Goal: Task Accomplishment & Management: Complete application form

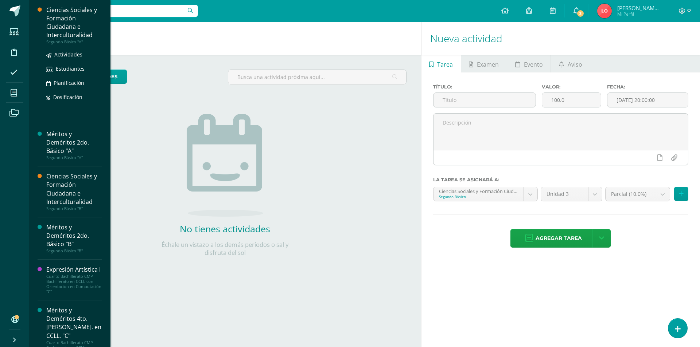
click at [60, 20] on div "Ciencias Sociales y Formación Ciudadana e Interculturalidad" at bounding box center [73, 23] width 55 height 34
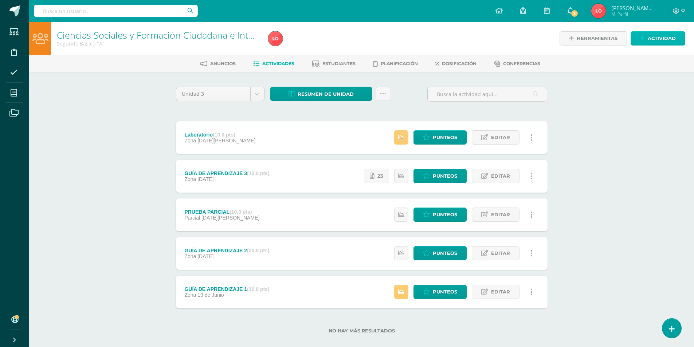
click at [660, 40] on span "Actividad" at bounding box center [662, 38] width 28 height 13
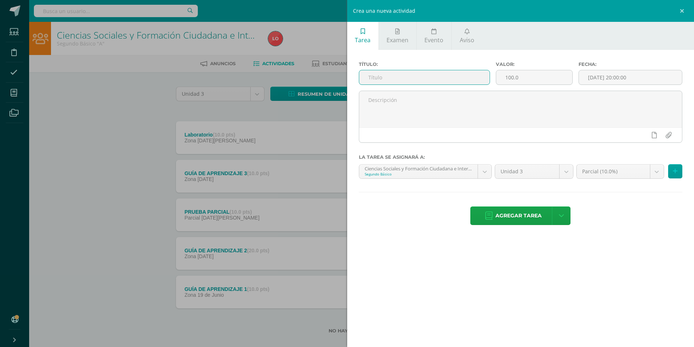
click at [429, 83] on input "text" at bounding box center [424, 77] width 131 height 14
click at [412, 79] on input "text" at bounding box center [424, 77] width 131 height 14
type input "PRUEBA OBJETIVA"
click at [510, 80] on input "100.0" at bounding box center [534, 77] width 76 height 14
type input "40.0"
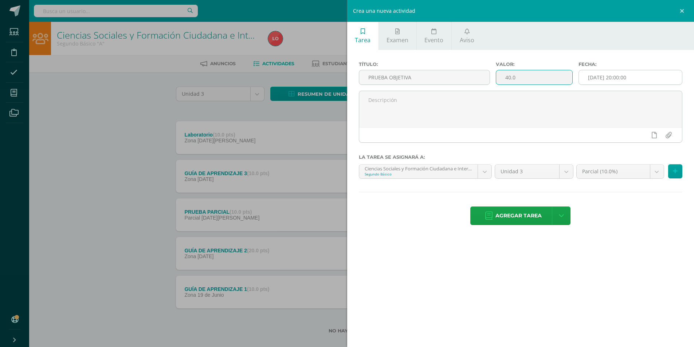
click at [630, 73] on input "[DATE] 20:00:00" at bounding box center [630, 77] width 103 height 14
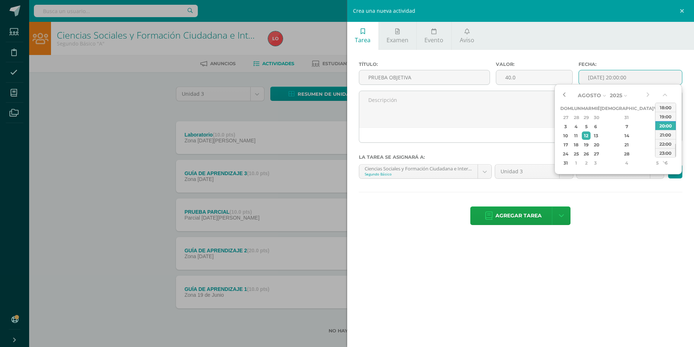
click at [564, 99] on button "button" at bounding box center [563, 95] width 7 height 11
click at [646, 93] on button "button" at bounding box center [647, 95] width 7 height 11
click at [590, 126] on div "5" at bounding box center [586, 126] width 8 height 8
click at [663, 97] on button "button" at bounding box center [665, 96] width 7 height 11
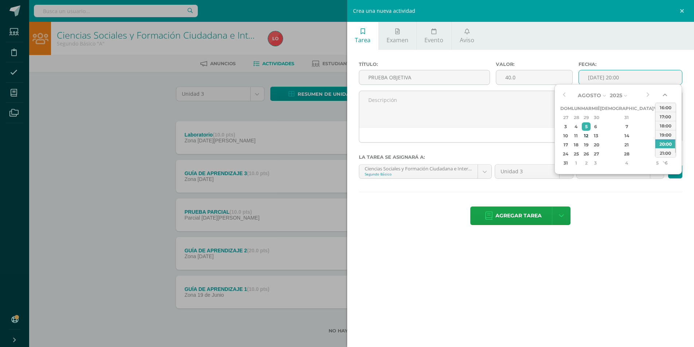
click at [663, 97] on button "button" at bounding box center [665, 96] width 7 height 11
click at [665, 110] on div "14:00" at bounding box center [665, 107] width 20 height 9
type input "2025-08-05 14:00"
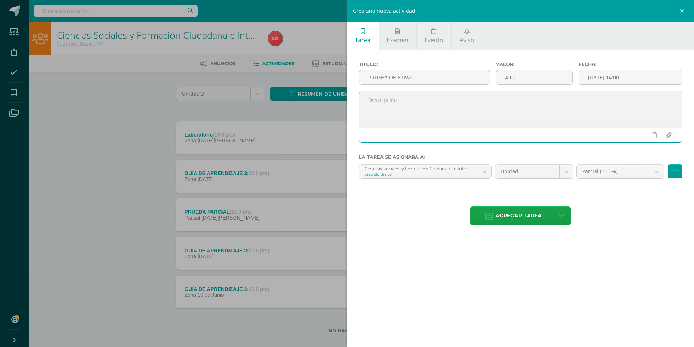
click at [567, 110] on textarea at bounding box center [520, 109] width 323 height 36
click at [657, 173] on body "Estudiantes Disciplina Asistencia Mis cursos Archivos Soporte Centro de ayuda Ú…" at bounding box center [347, 178] width 694 height 357
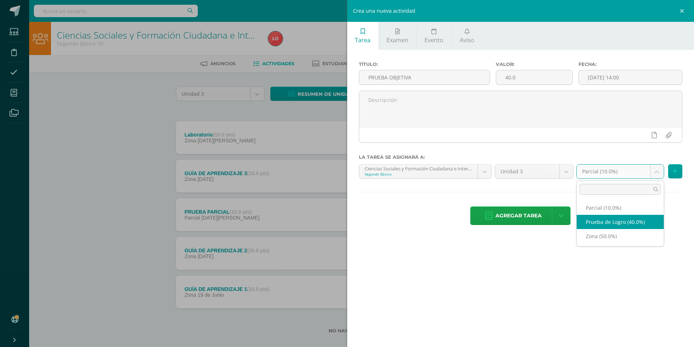
select select "158517"
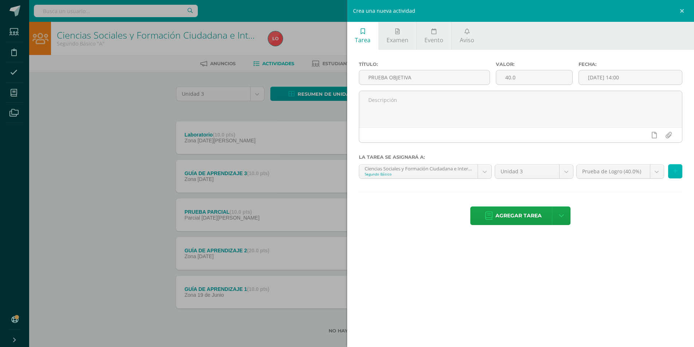
click at [674, 174] on icon at bounding box center [675, 171] width 5 height 6
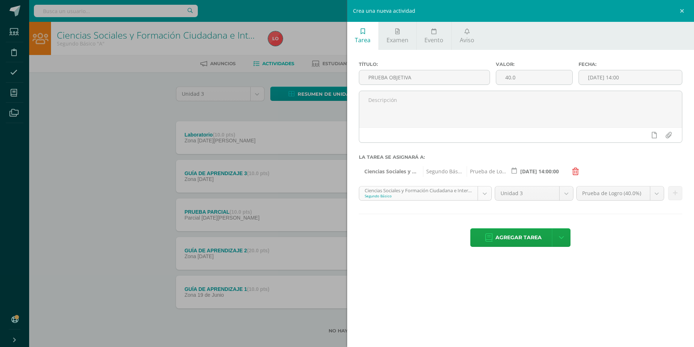
click at [483, 195] on body "Estudiantes Disciplina Asistencia Mis cursos Archivos Soporte Centro de ayuda Ú…" at bounding box center [347, 178] width 694 height 357
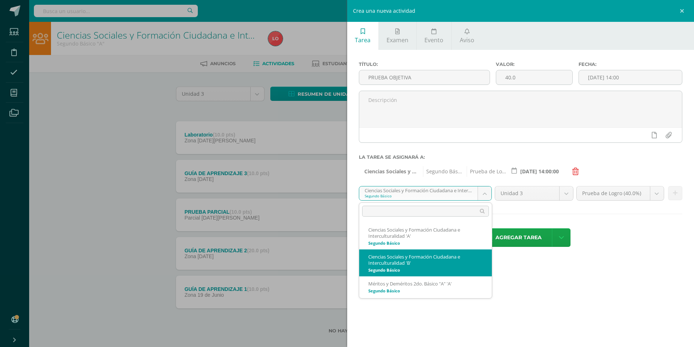
select select "158884"
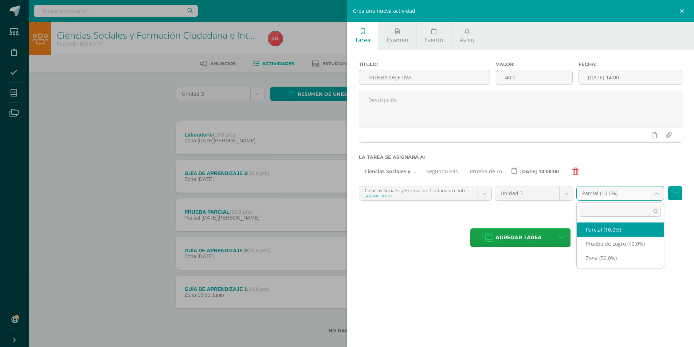
click at [661, 195] on body "Estudiantes Disciplina Asistencia Mis cursos Archivos Soporte Centro de ayuda Ú…" at bounding box center [347, 178] width 694 height 357
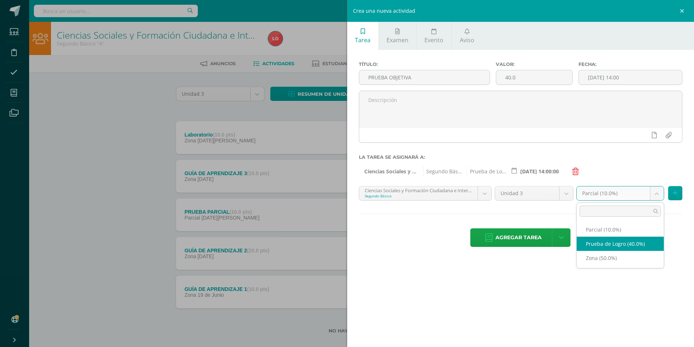
select select "158897"
click at [676, 192] on icon at bounding box center [675, 193] width 5 height 6
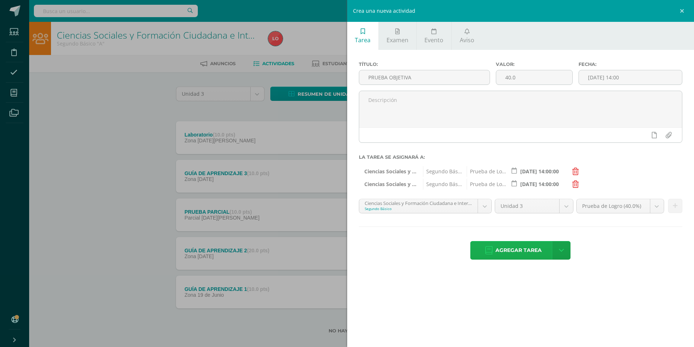
click at [535, 251] on span "Agregar tarea" at bounding box center [518, 251] width 46 height 18
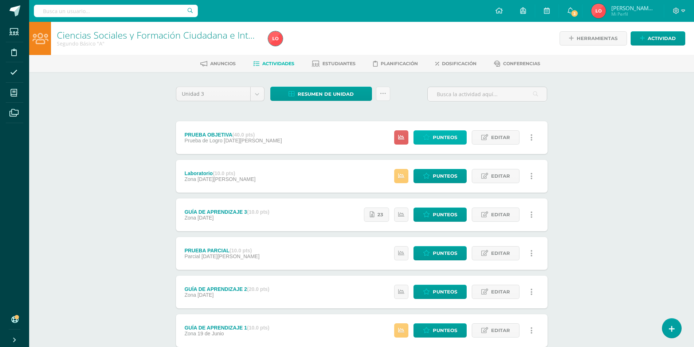
click at [439, 137] on span "Punteos" at bounding box center [445, 137] width 24 height 13
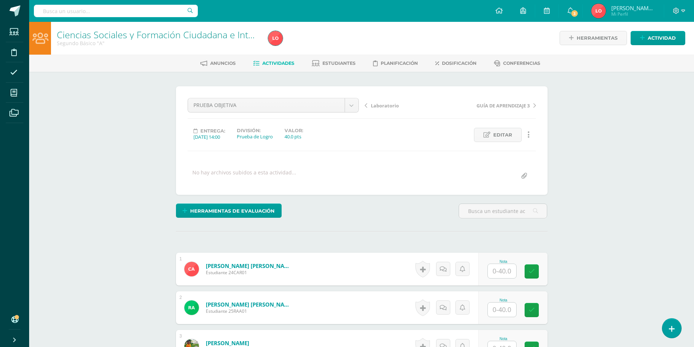
scroll to position [110, 0]
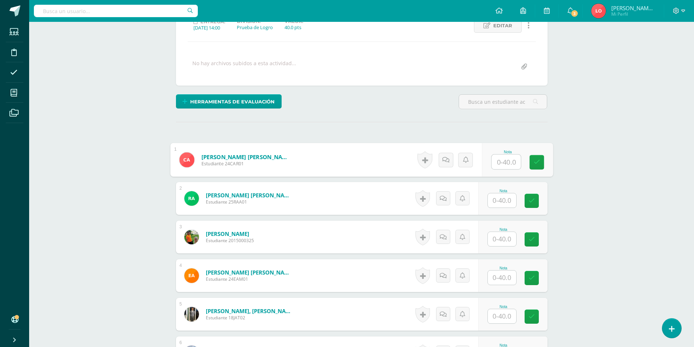
click at [502, 165] on input "text" at bounding box center [505, 162] width 29 height 15
type input "39"
type input "40"
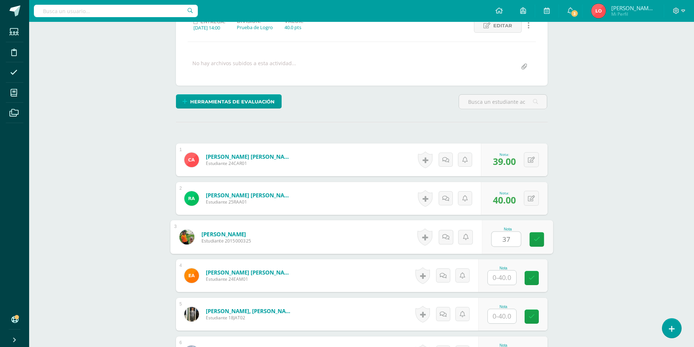
type input "37"
type input "34"
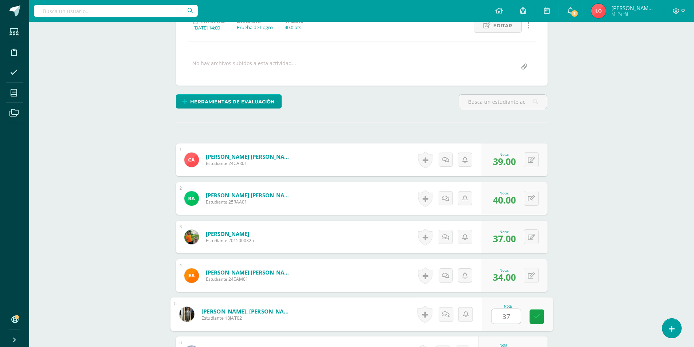
type input "37"
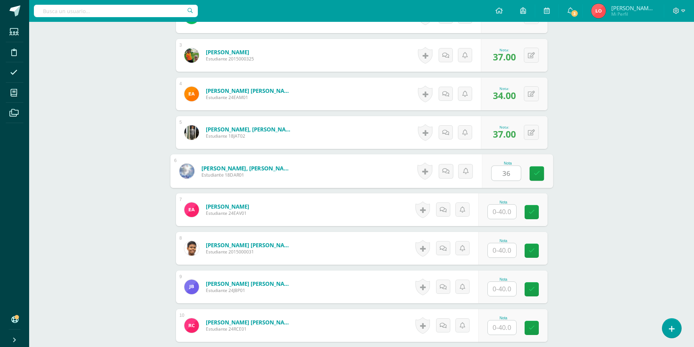
type input "36"
type input "26"
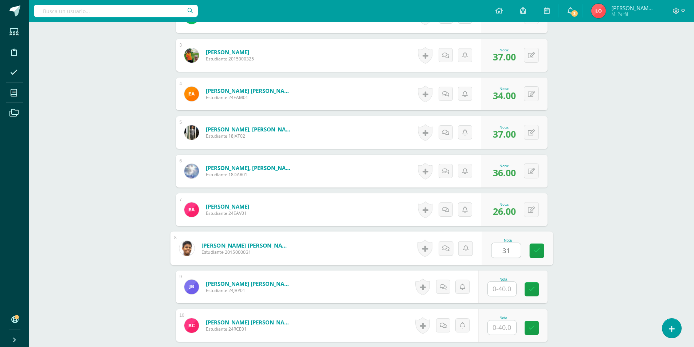
type input "31"
type input "37"
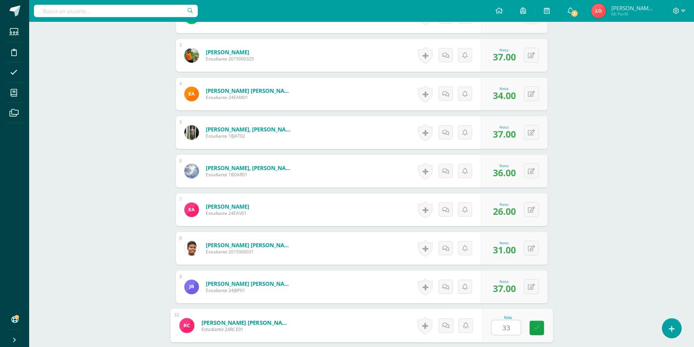
type input "33"
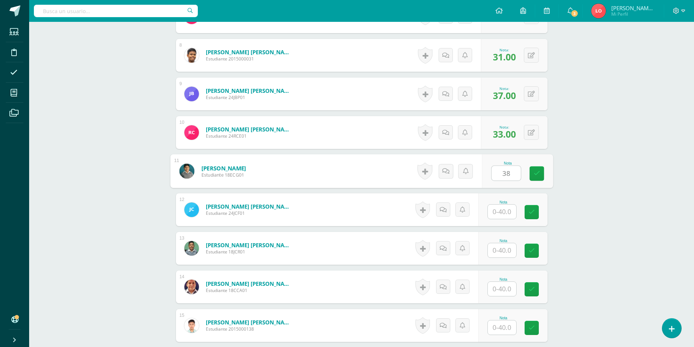
type input "38"
type input "21"
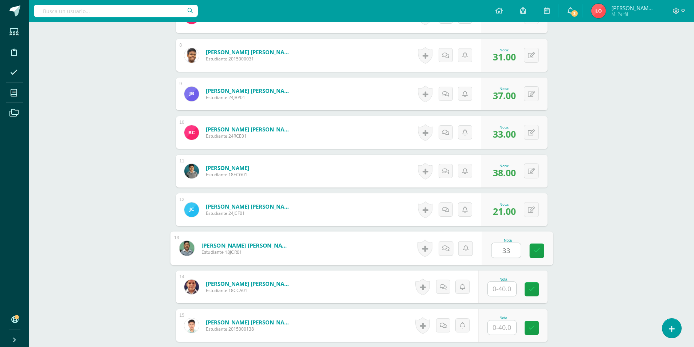
type input "33"
type input "40"
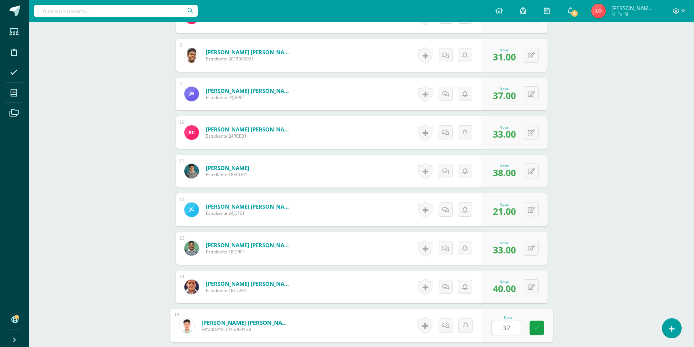
type input "32"
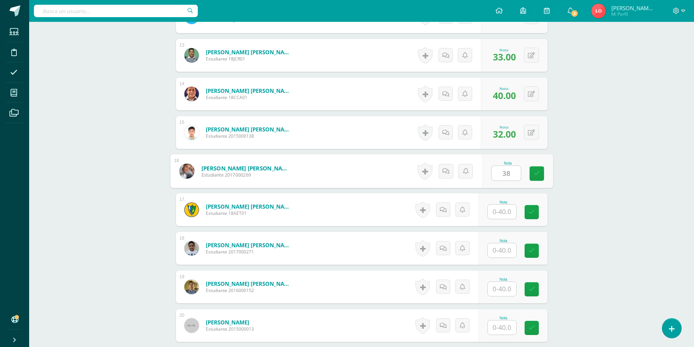
type input "38"
type input "34"
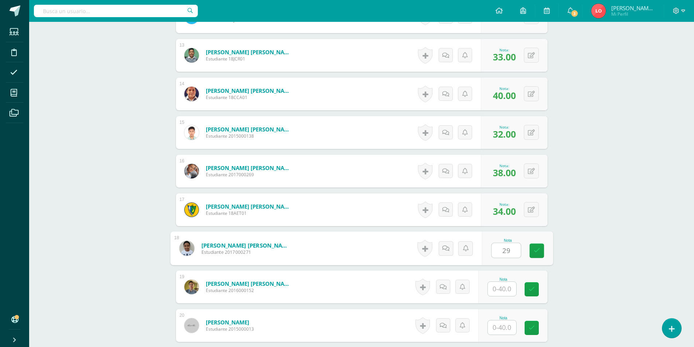
type input "29"
type input "37"
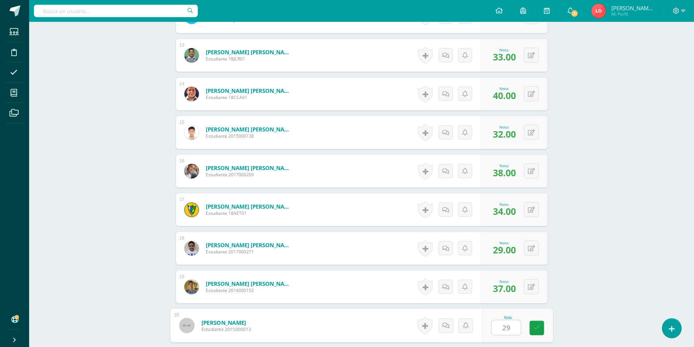
type input "29"
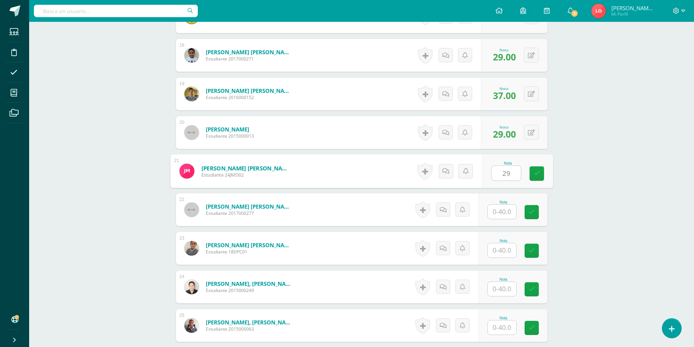
type input "29"
type input "40"
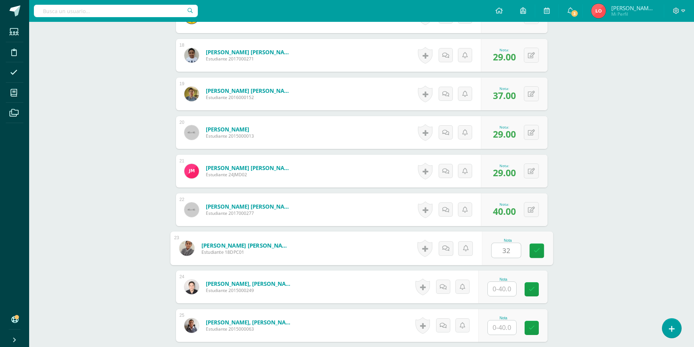
type input "32"
type input "38"
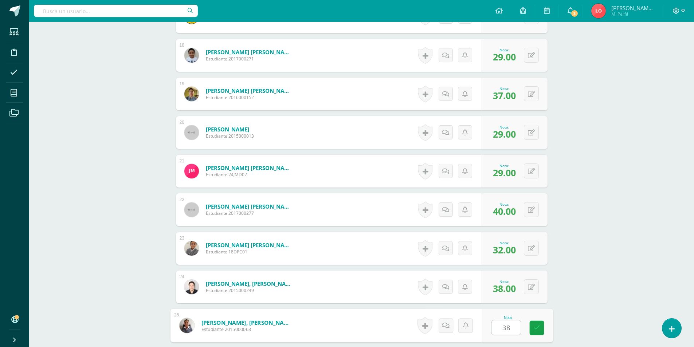
type input "38"
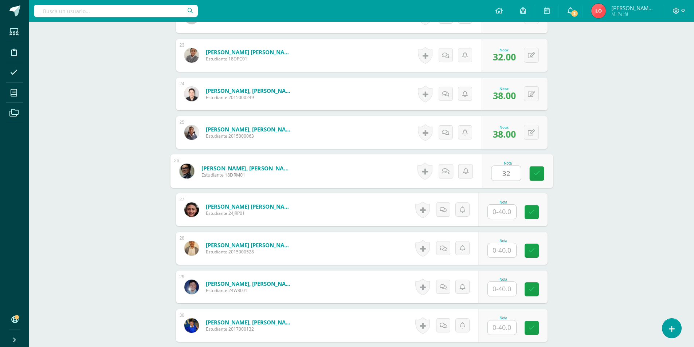
type input "32"
type input "37"
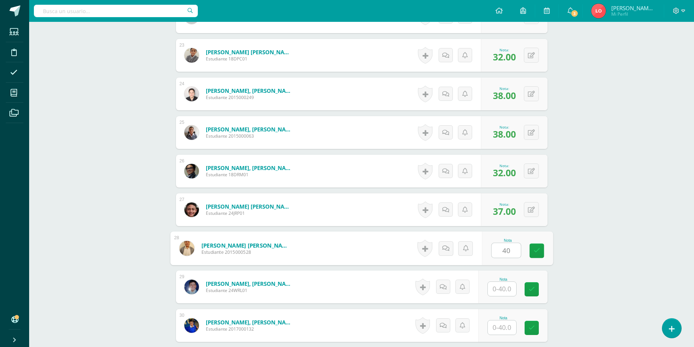
type input "40"
type input "34"
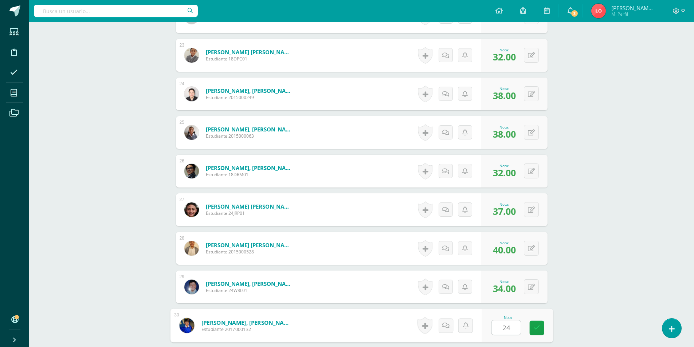
type input "24"
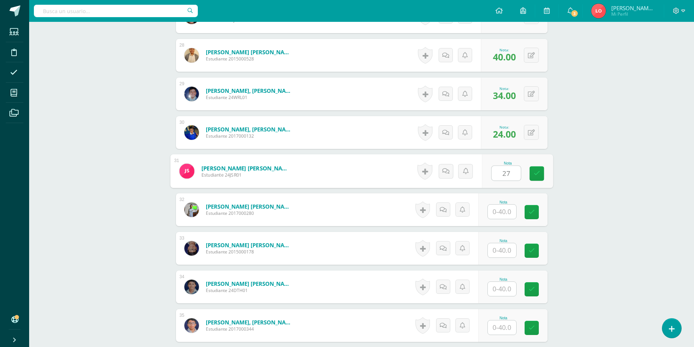
type input "27"
type input "34"
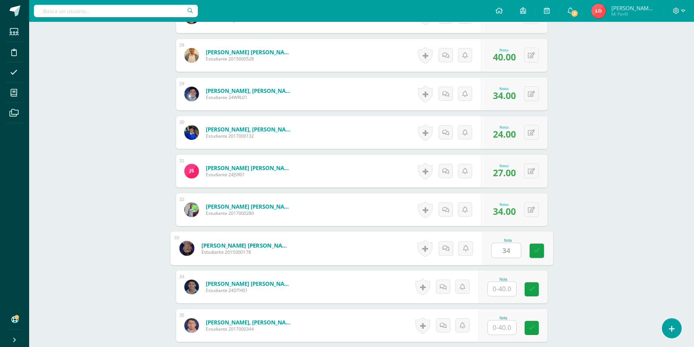
type input "34"
type input "40"
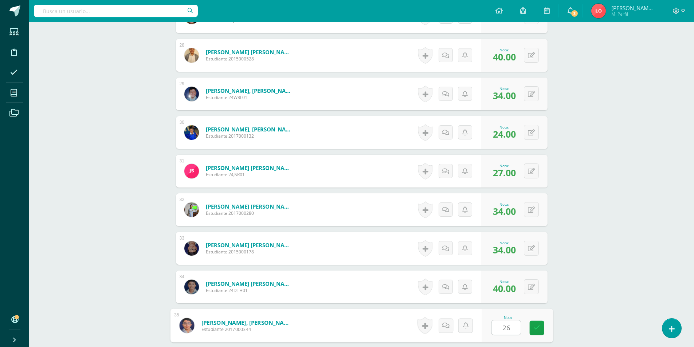
type input "26"
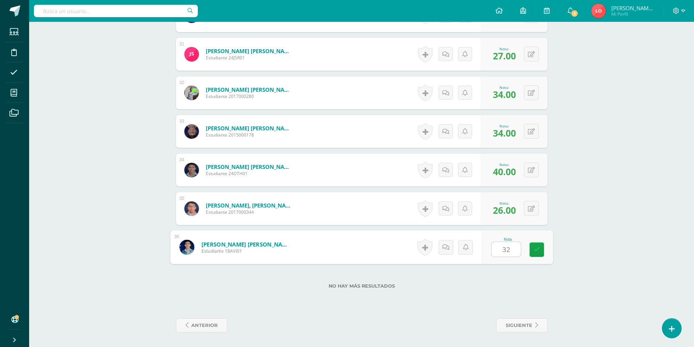
type input "3"
type input "33"
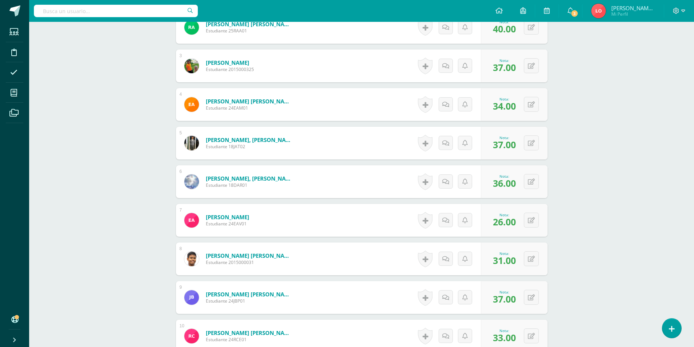
scroll to position [0, 0]
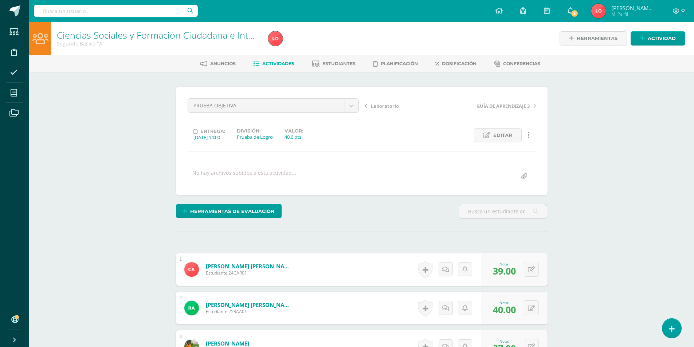
click at [275, 66] on span "Actividades" at bounding box center [278, 63] width 32 height 5
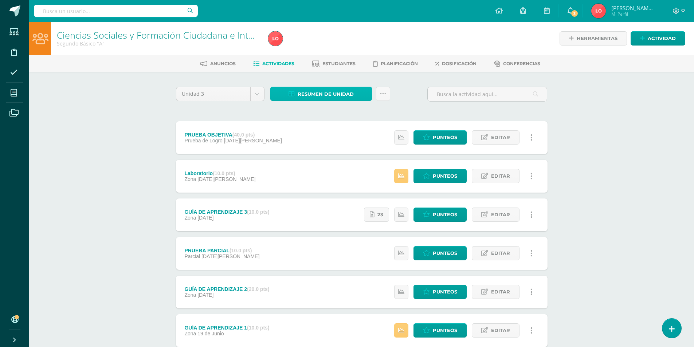
click at [325, 99] on span "Resumen de unidad" at bounding box center [326, 93] width 56 height 13
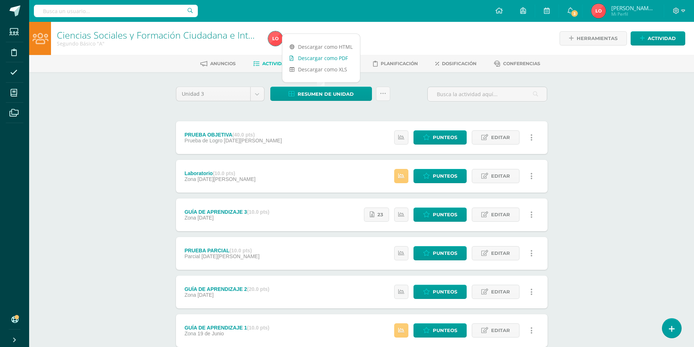
click at [326, 57] on link "Descargar como PDF" at bounding box center [321, 57] width 78 height 11
click at [435, 137] on span "Punteos" at bounding box center [445, 137] width 24 height 13
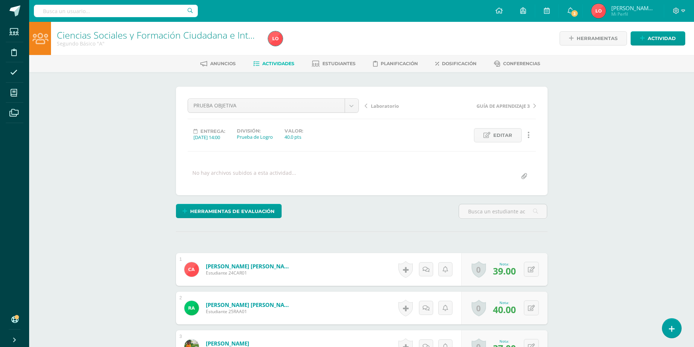
scroll to position [182, 0]
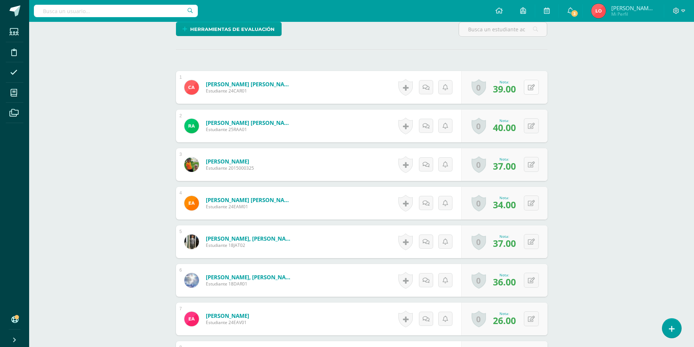
click at [534, 90] on button at bounding box center [531, 87] width 15 height 15
type input "40"
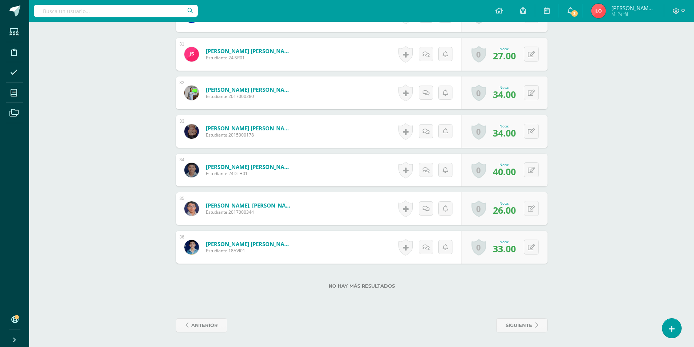
scroll to position [1337, 0]
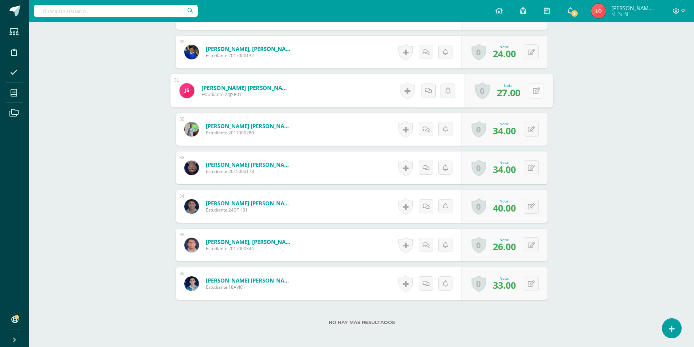
click at [533, 87] on button at bounding box center [536, 90] width 15 height 15
type input "28"
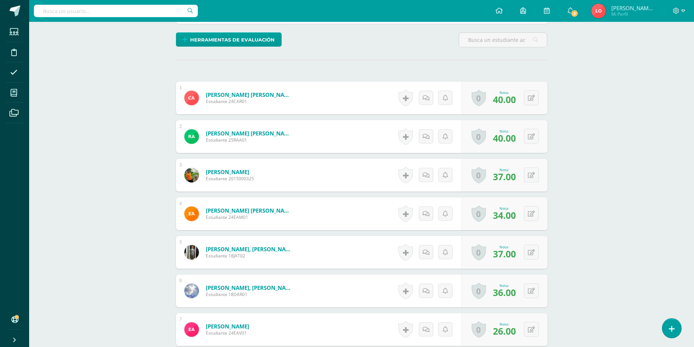
scroll to position [0, 0]
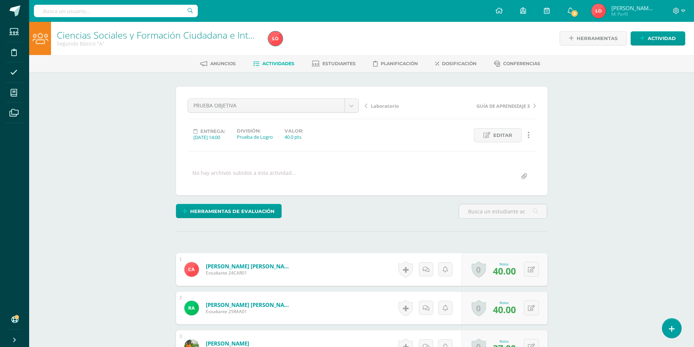
click at [278, 71] on div "Anuncios Actividades Estudiantes Planificación Dosificación Conferencias" at bounding box center [370, 63] width 682 height 17
click at [278, 64] on span "Actividades" at bounding box center [278, 63] width 32 height 5
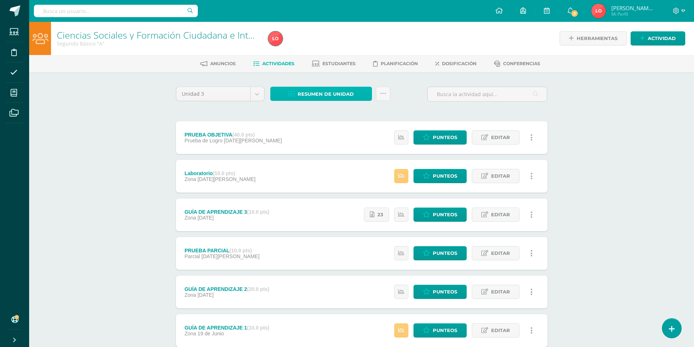
click at [328, 94] on span "Resumen de unidad" at bounding box center [326, 93] width 56 height 13
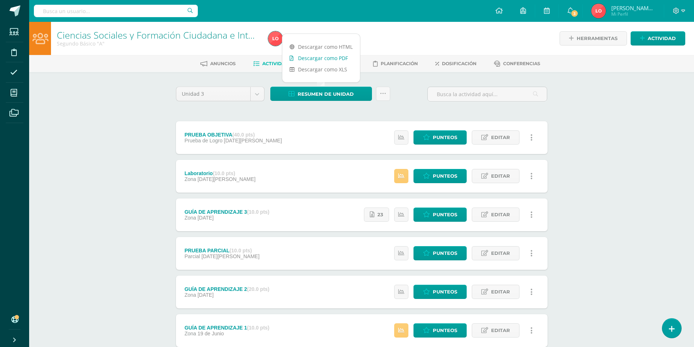
click at [327, 57] on link "Descargar como PDF" at bounding box center [321, 57] width 78 height 11
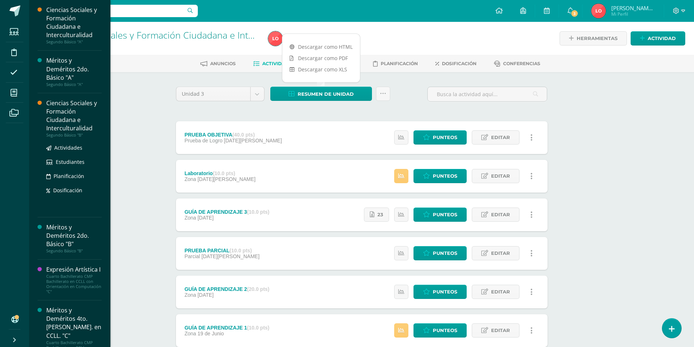
click at [81, 115] on div "Ciencias Sociales y Formación Ciudadana e Interculturalidad" at bounding box center [73, 116] width 55 height 34
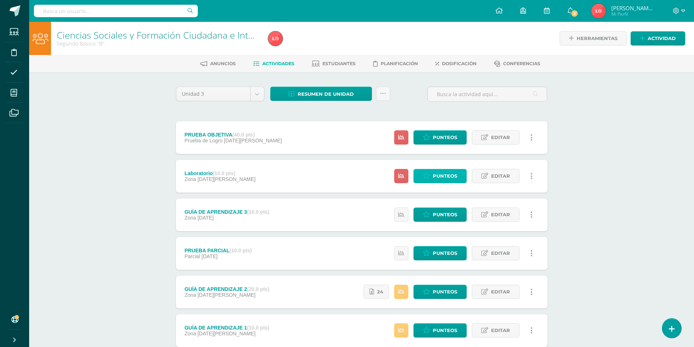
click at [453, 178] on span "Punteos" at bounding box center [445, 175] width 24 height 13
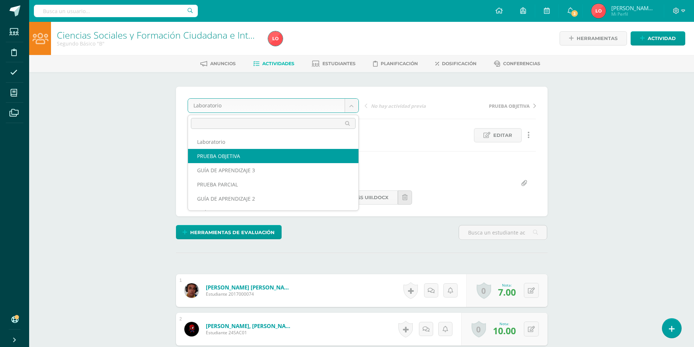
select select "/dashboard/teacher/grade-activity/177624/"
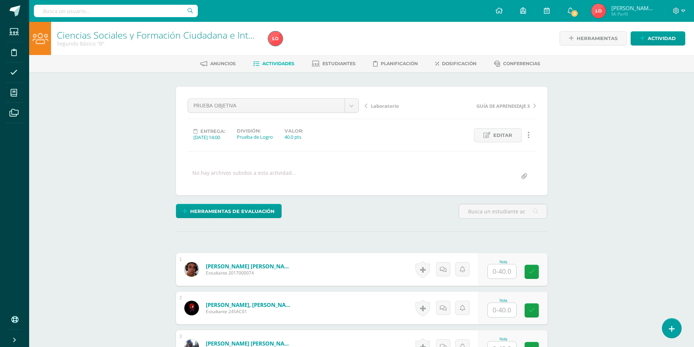
scroll to position [182, 0]
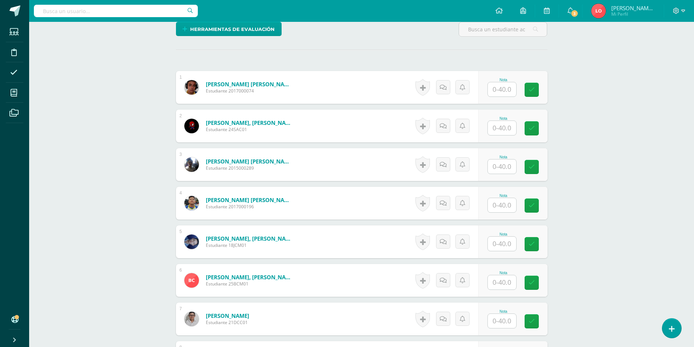
click at [506, 91] on input "text" at bounding box center [502, 89] width 28 height 14
type input "40"
click at [520, 128] on input "text" at bounding box center [505, 128] width 29 height 15
type input "29"
type input "37"
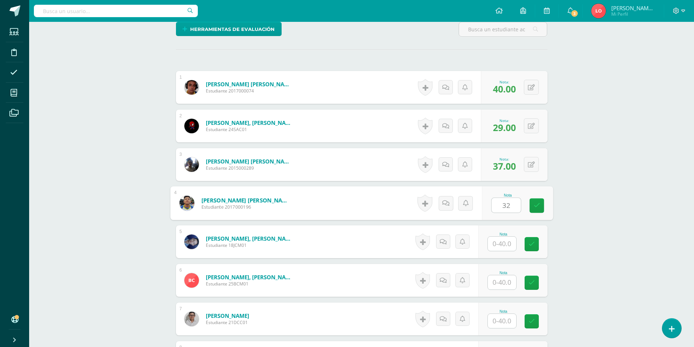
type input "32"
type input "36"
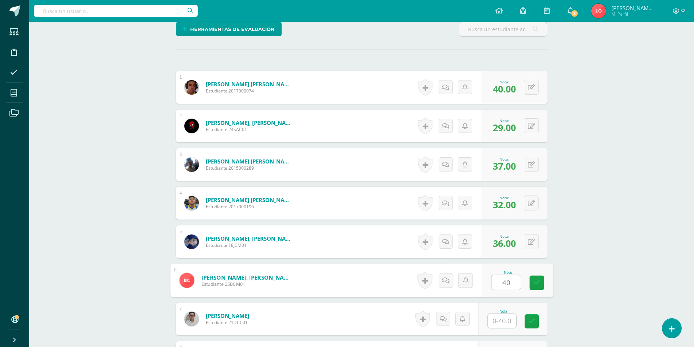
type input "40"
type input "35"
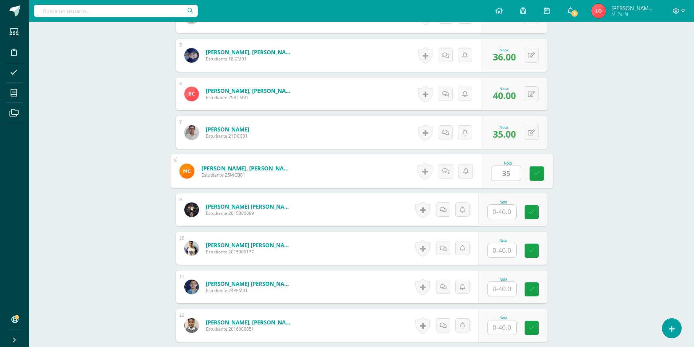
type input "35"
type input "36"
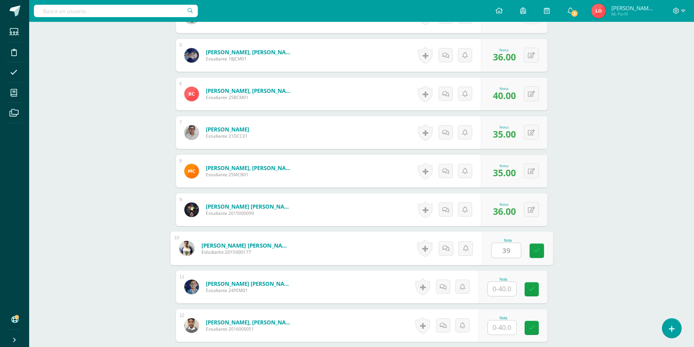
type input "39"
type input "36"
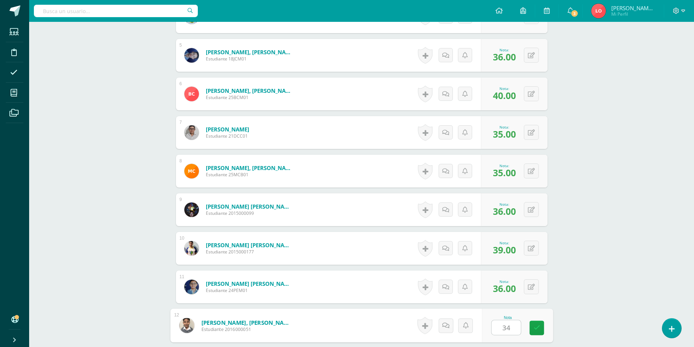
type input "34"
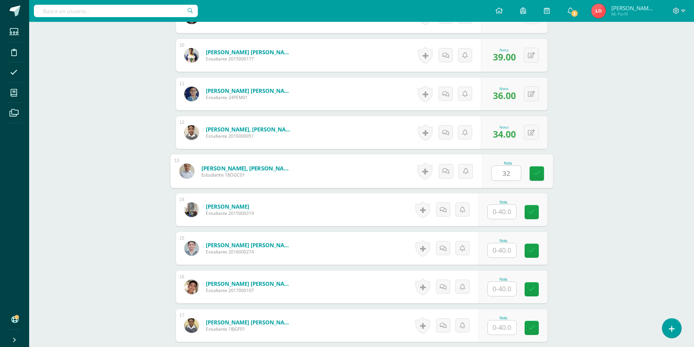
type input "32"
type input "35"
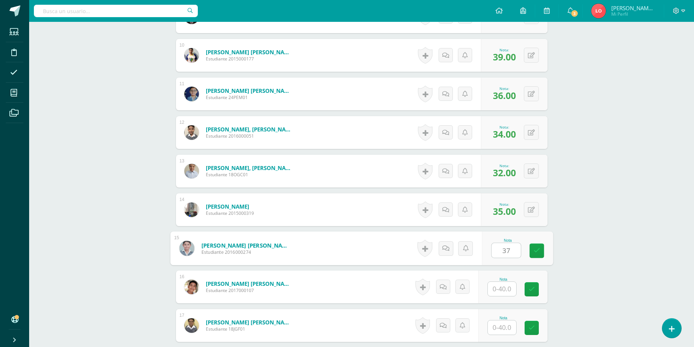
type input "37"
type input "32"
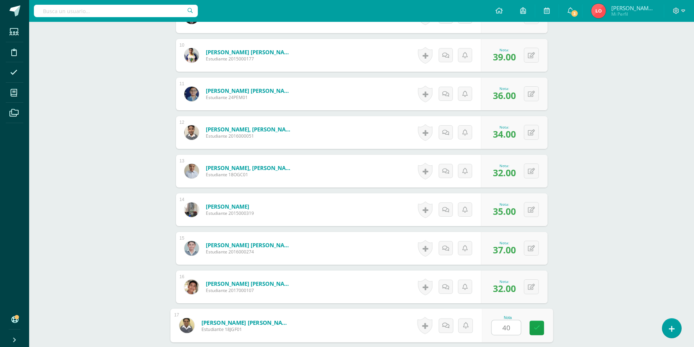
type input "40"
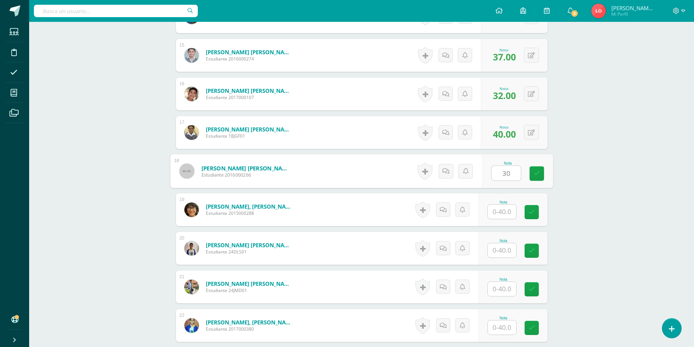
type input "30"
type input "40"
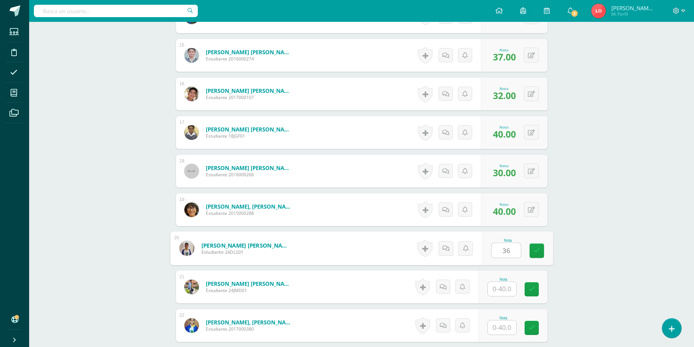
type input "36"
type input "24"
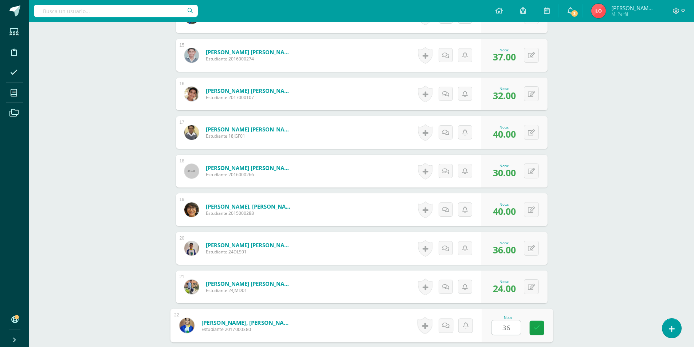
type input "36"
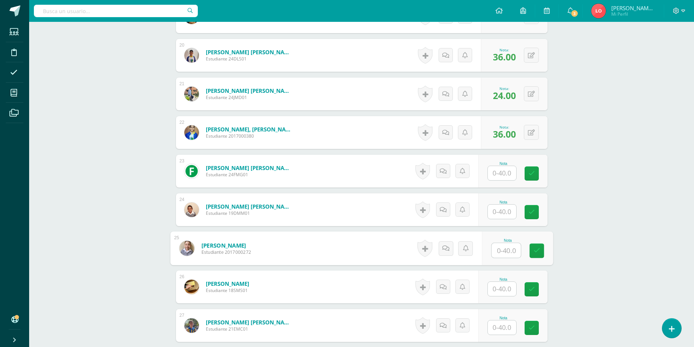
click at [506, 249] on input "text" at bounding box center [505, 250] width 29 height 15
type input "40"
type input "39"
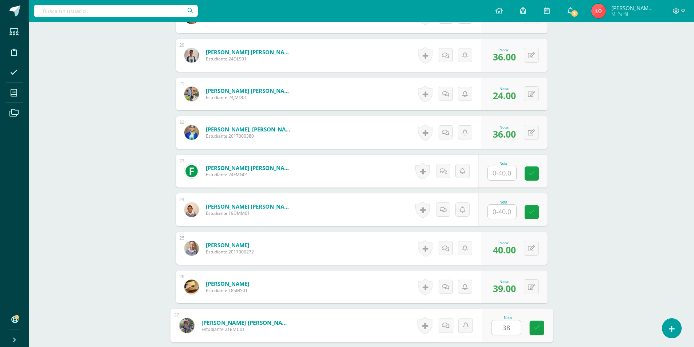
type input "38"
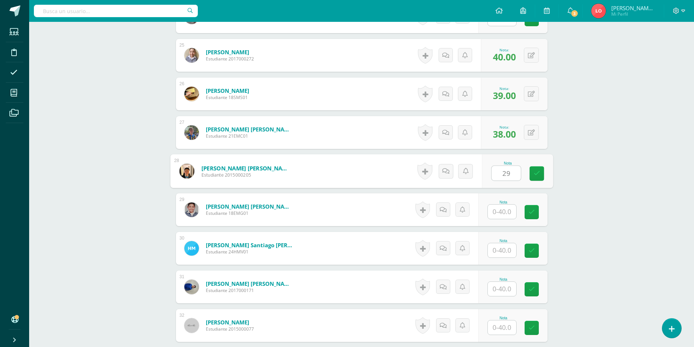
type input "29"
type input "31"
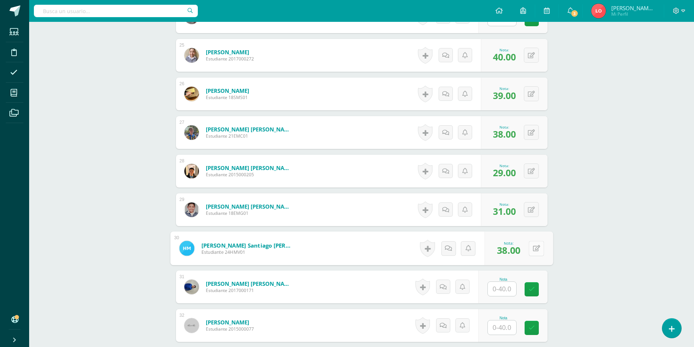
click at [535, 251] on button at bounding box center [536, 248] width 15 height 15
type input "31"
click at [528, 213] on div "0 Logros Logros obtenidos Aún no hay logros agregados Nota: 31.00" at bounding box center [519, 210] width 68 height 34
click at [532, 212] on button at bounding box center [536, 209] width 15 height 15
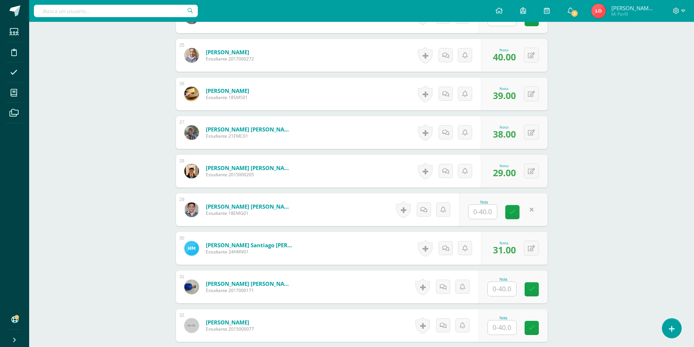
click at [505, 290] on input "text" at bounding box center [502, 289] width 28 height 14
type input "38"
type input "36"
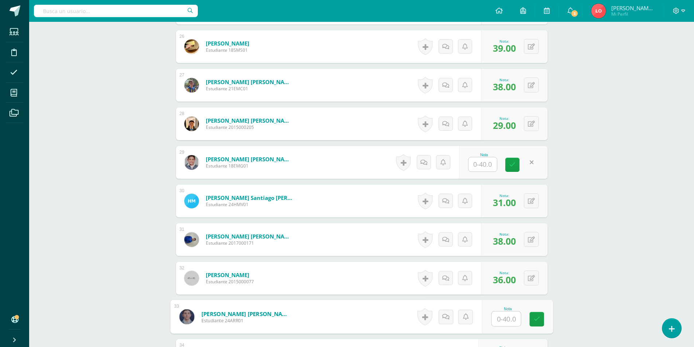
scroll to position [1043, 0]
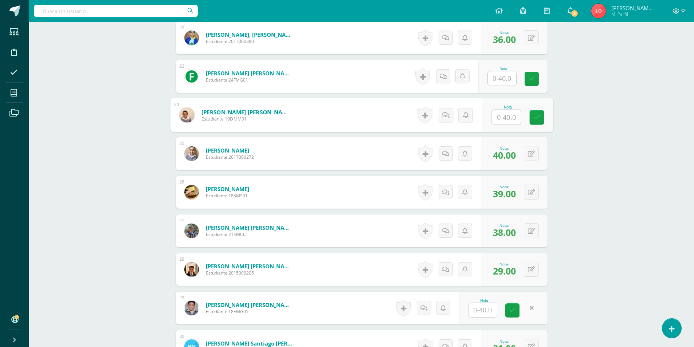
click at [503, 121] on input "text" at bounding box center [505, 117] width 29 height 15
type input "39"
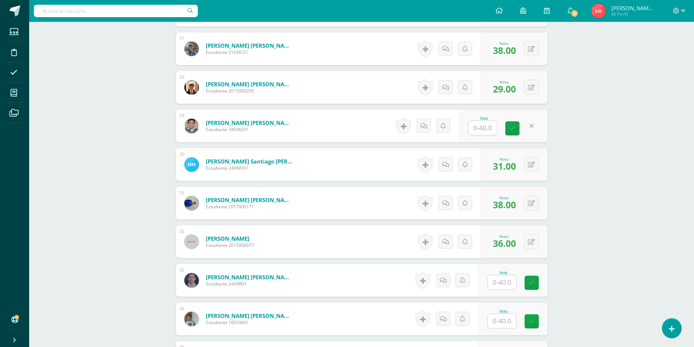
scroll to position [1298, 0]
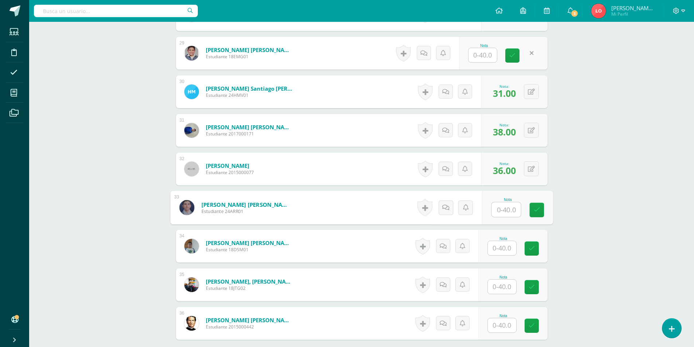
click at [505, 210] on input "text" at bounding box center [505, 210] width 29 height 15
click at [502, 214] on input "text" at bounding box center [505, 210] width 29 height 15
type input "38"
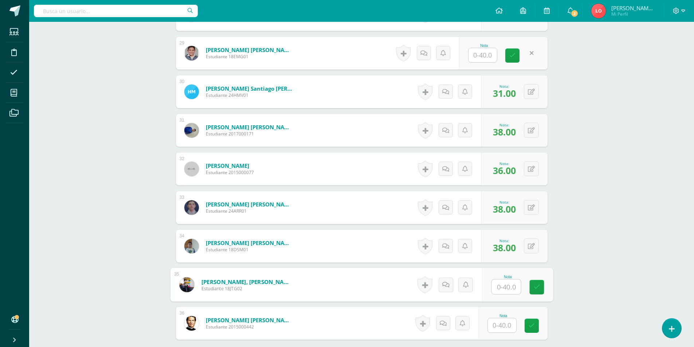
scroll to position [1374, 0]
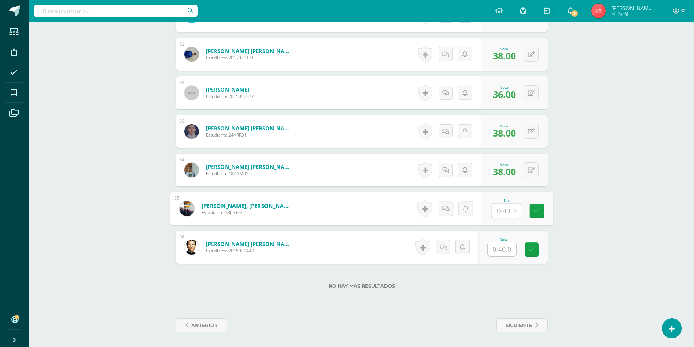
click at [497, 248] on input "text" at bounding box center [502, 249] width 28 height 14
type input "39"
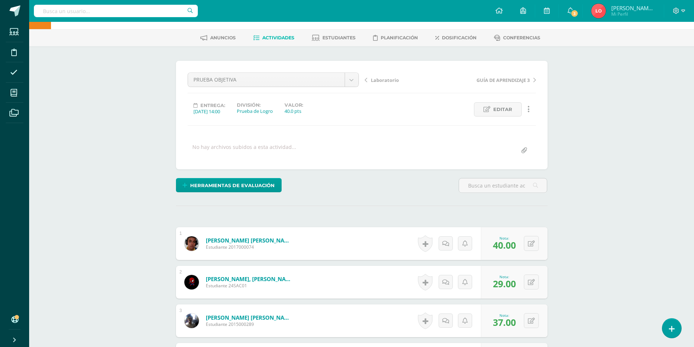
scroll to position [0, 0]
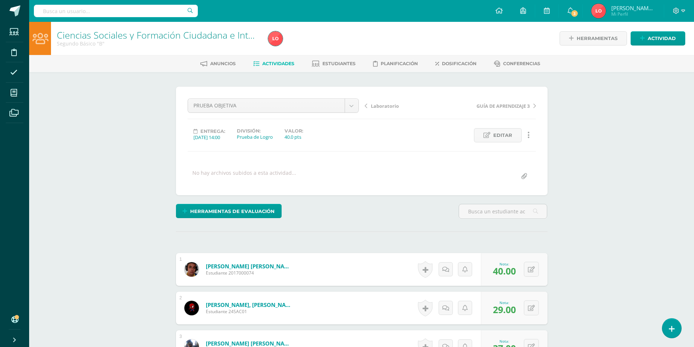
click at [278, 66] on span "Actividades" at bounding box center [278, 63] width 32 height 5
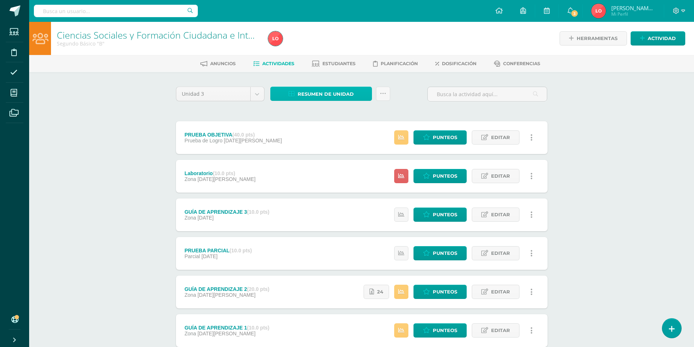
click at [309, 94] on span "Resumen de unidad" at bounding box center [326, 93] width 56 height 13
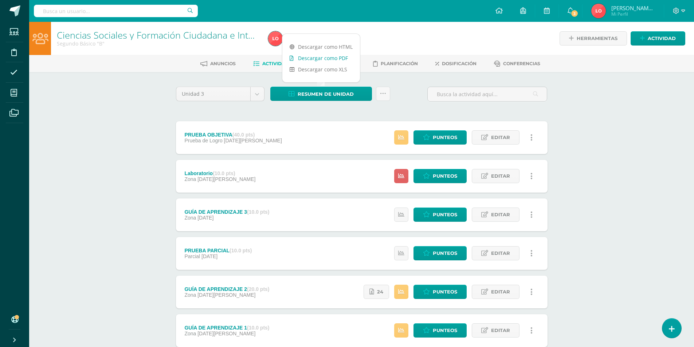
click at [318, 59] on link "Descargar como PDF" at bounding box center [321, 57] width 78 height 11
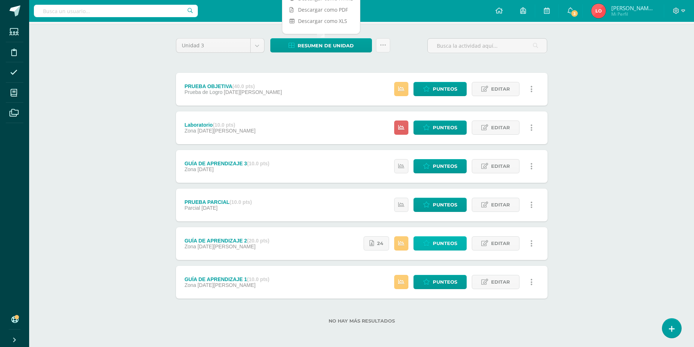
click at [450, 244] on span "Punteos" at bounding box center [445, 243] width 24 height 13
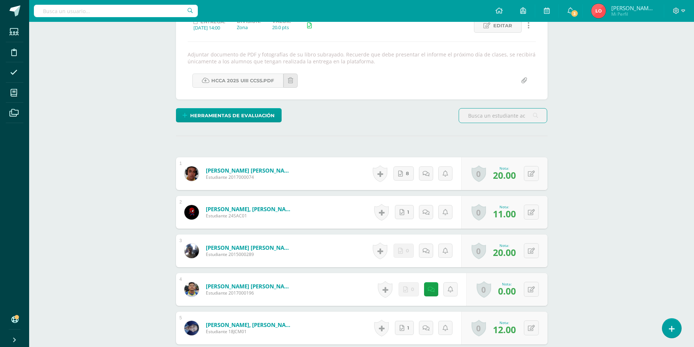
scroll to position [0, 0]
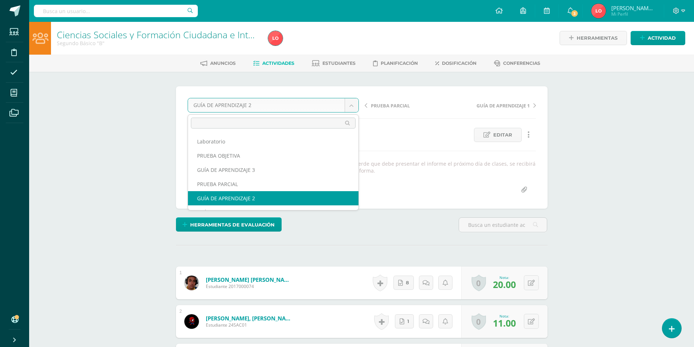
select select "/dashboard/teacher/grade-activity/175310/"
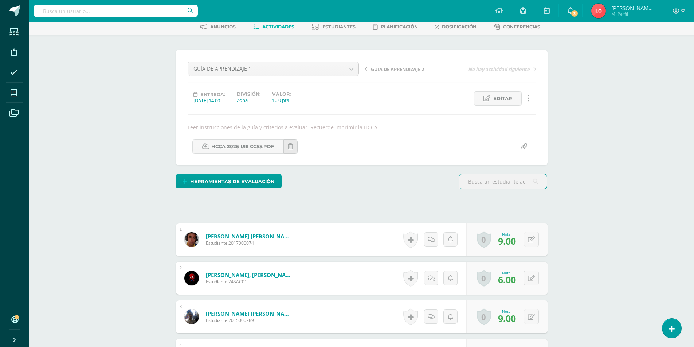
scroll to position [146, 0]
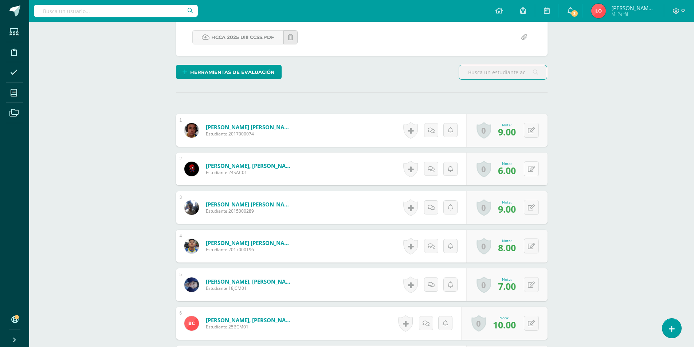
click at [529, 168] on icon at bounding box center [531, 169] width 7 height 6
type input "7"
click at [534, 244] on button at bounding box center [531, 246] width 15 height 15
type input "9"
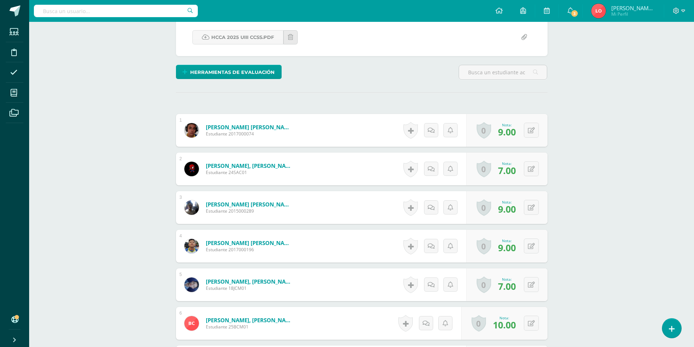
scroll to position [0, 0]
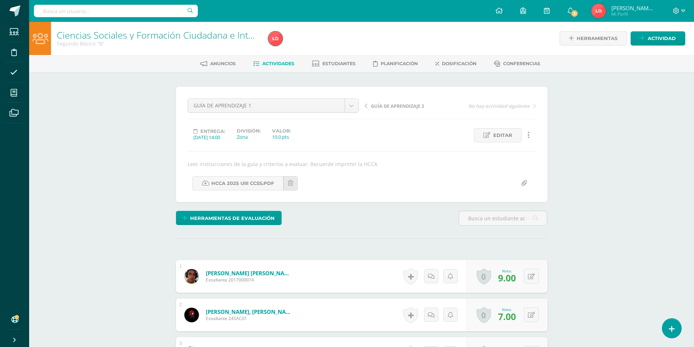
click at [264, 60] on link "Actividades" at bounding box center [273, 64] width 41 height 12
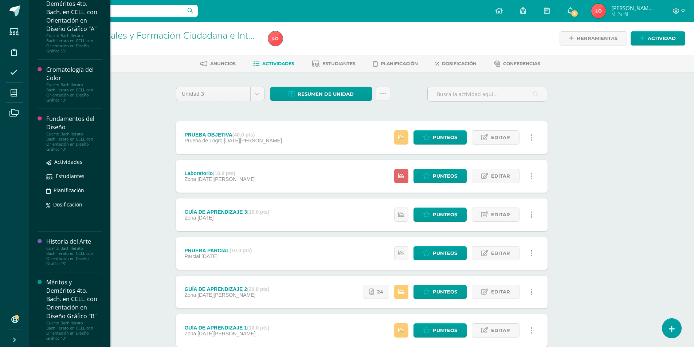
scroll to position [661, 0]
click at [69, 179] on div "Cuarto Bachillerato Bachillerato en CCLL con Orientación en Diseño Gráfico "B"" at bounding box center [73, 182] width 55 height 20
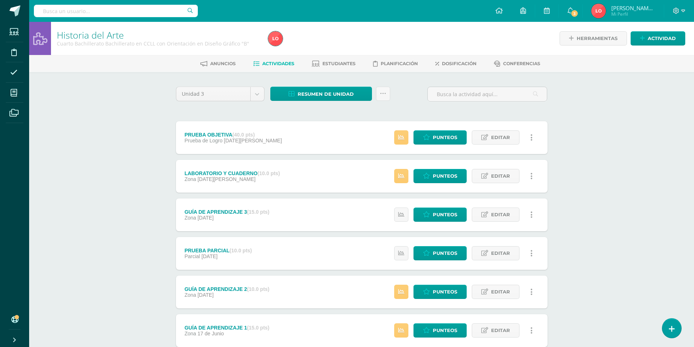
scroll to position [48, 0]
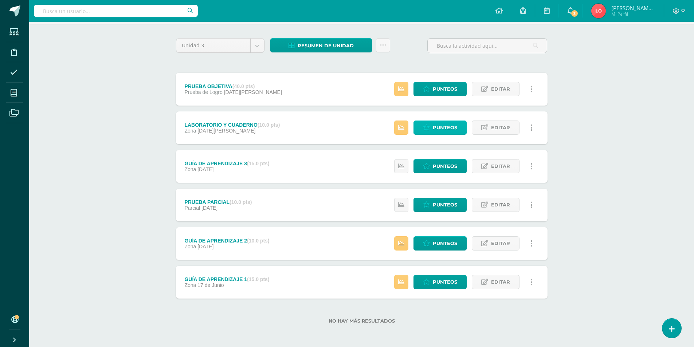
click at [457, 130] on link "Punteos" at bounding box center [440, 128] width 53 height 14
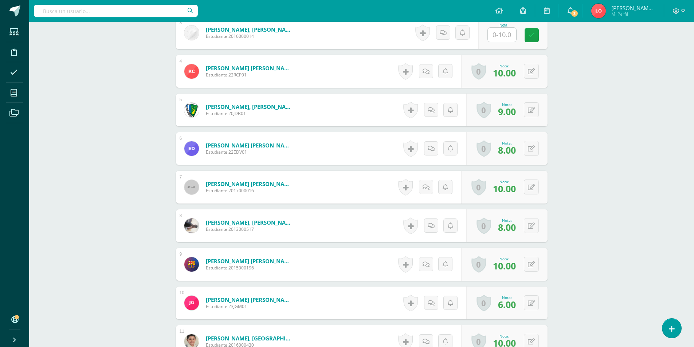
scroll to position [255, 0]
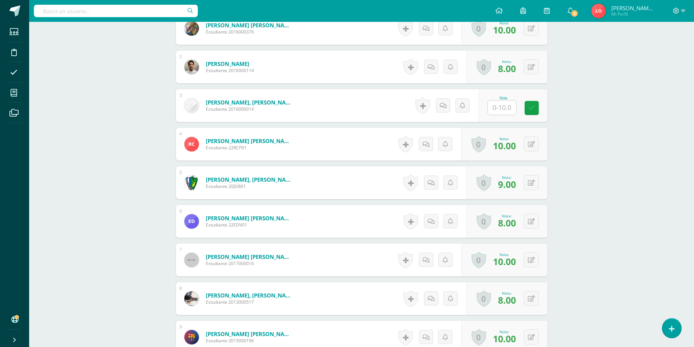
click at [509, 106] on input "text" at bounding box center [502, 108] width 28 height 14
type input "8"
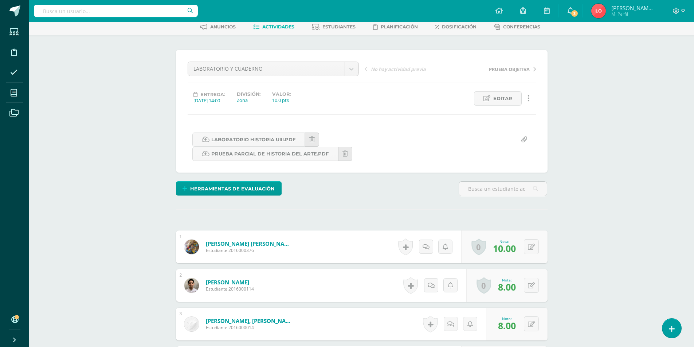
scroll to position [0, 0]
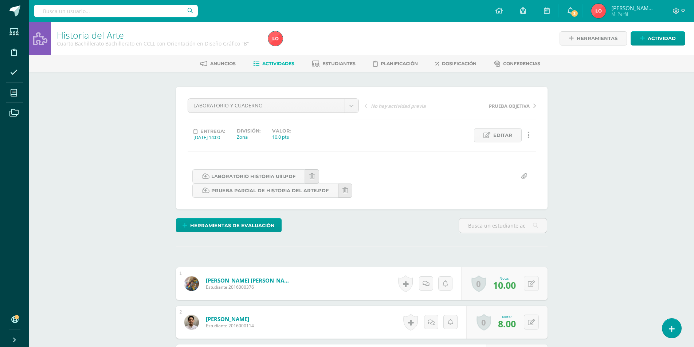
click at [287, 66] on span "Actividades" at bounding box center [278, 63] width 32 height 5
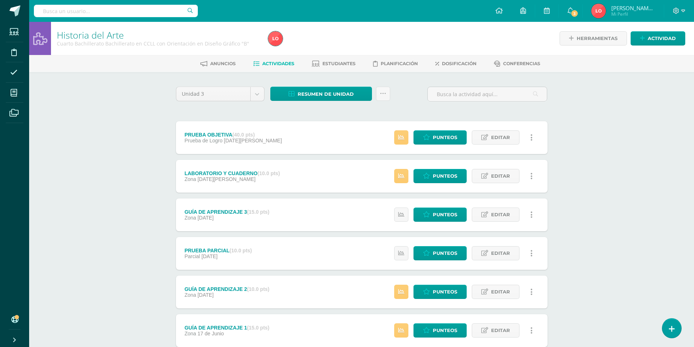
scroll to position [48, 0]
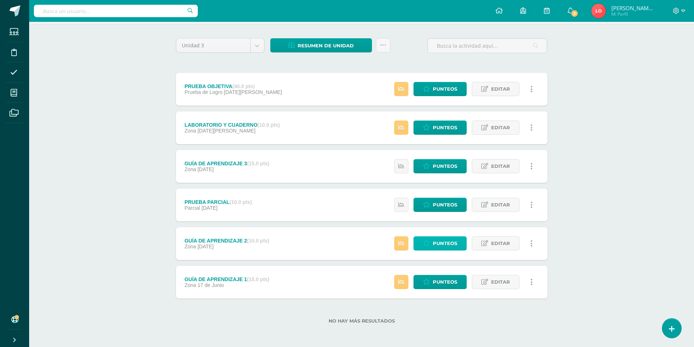
click at [459, 244] on link "Punteos" at bounding box center [440, 243] width 53 height 14
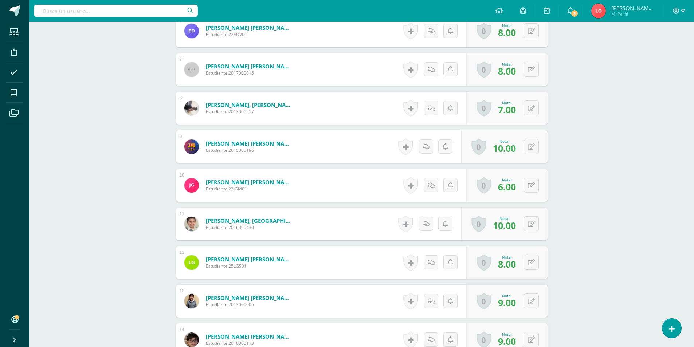
scroll to position [438, 0]
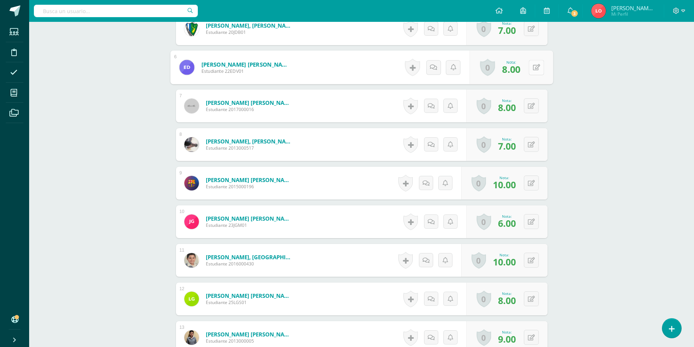
click at [533, 71] on button at bounding box center [536, 67] width 15 height 15
type input "10"
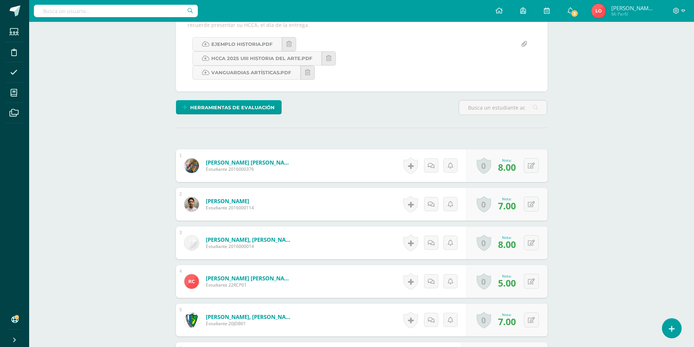
scroll to position [0, 0]
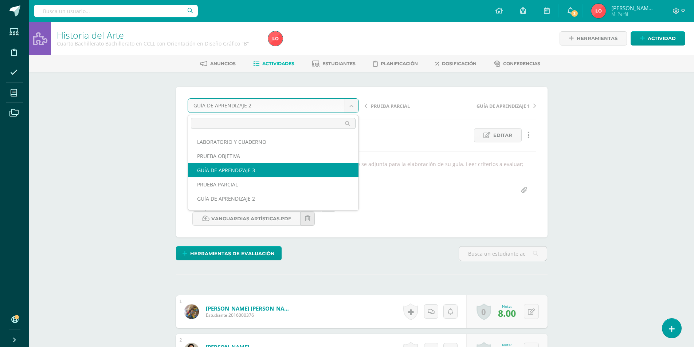
scroll to position [12, 0]
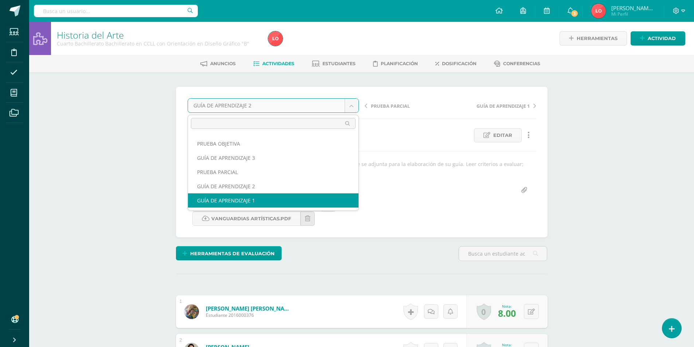
select select "/dashboard/teacher/grade-activity/175319/"
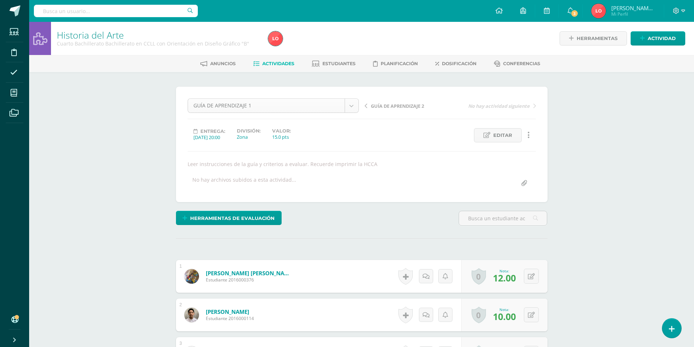
scroll to position [0, 0]
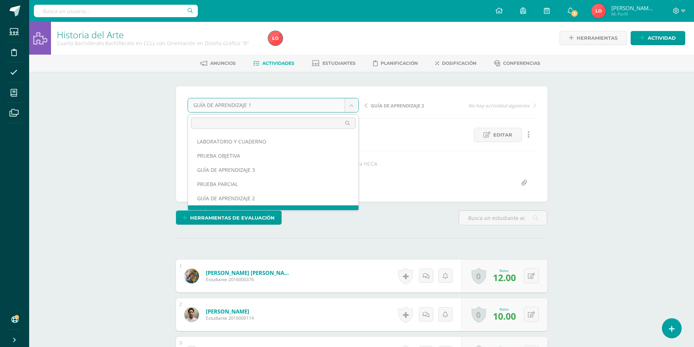
scroll to position [9, 0]
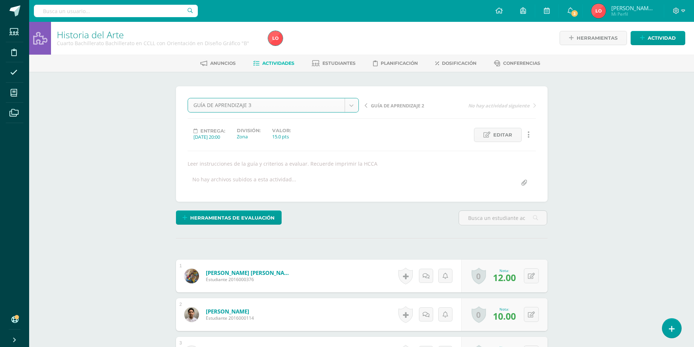
select select "/dashboard/teacher/grade-activity/176287/"
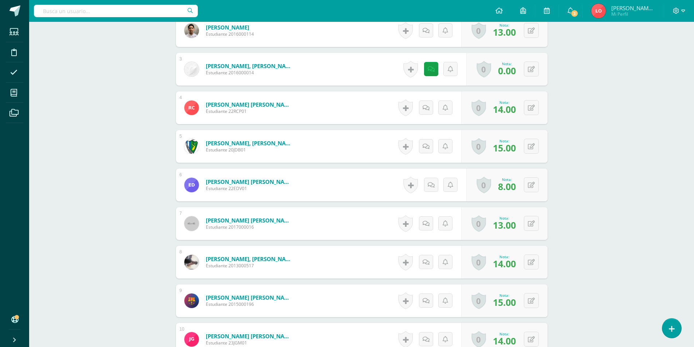
scroll to position [219, 0]
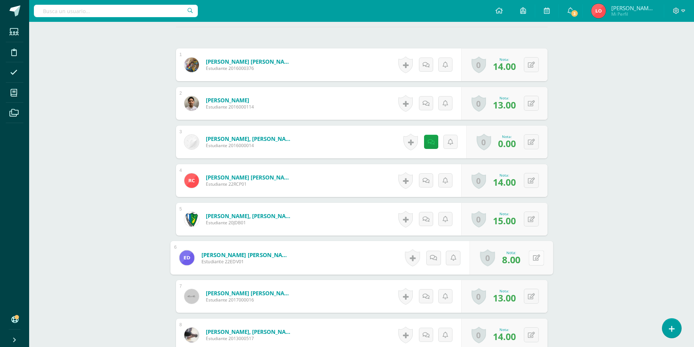
click at [527, 255] on div "0 [GEOGRAPHIC_DATA] Logros obtenidos Aún no hay logros agregados Nota: 8.00" at bounding box center [510, 258] width 83 height 34
click at [538, 262] on button at bounding box center [536, 257] width 15 height 15
type input "15"
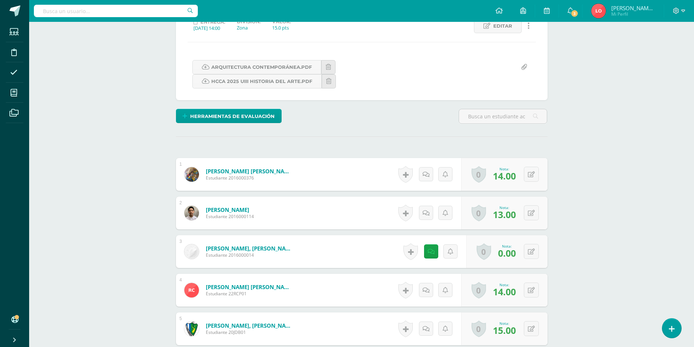
scroll to position [0, 0]
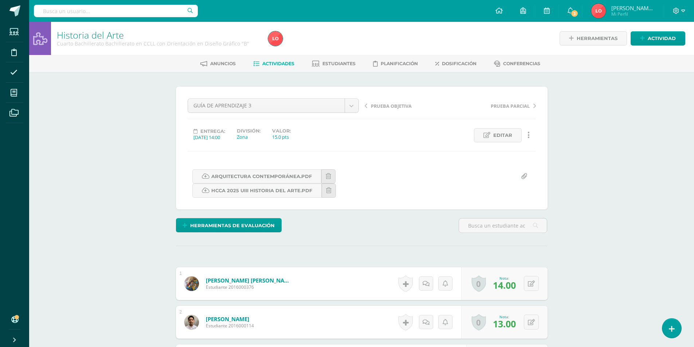
click at [278, 59] on link "Actividades" at bounding box center [273, 64] width 41 height 12
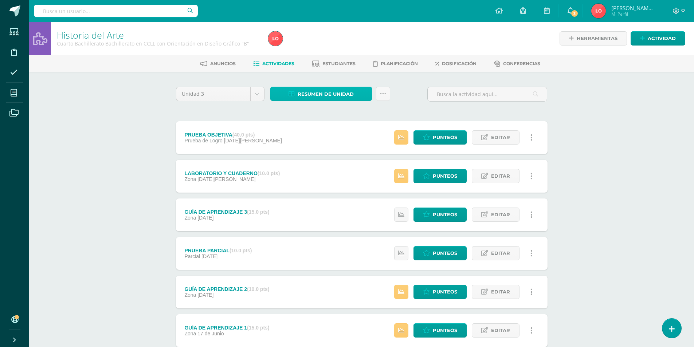
click at [326, 89] on span "Resumen de unidad" at bounding box center [326, 93] width 56 height 13
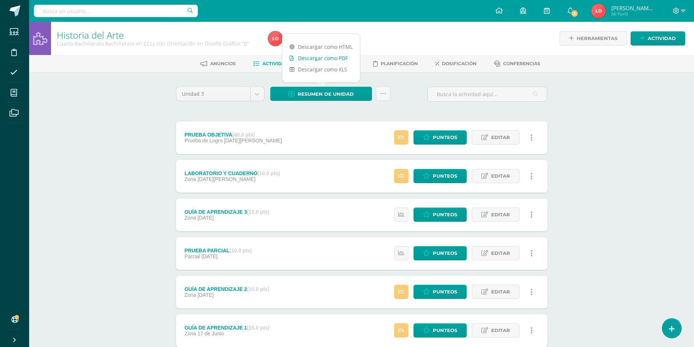
click at [331, 57] on link "Descargar como PDF" at bounding box center [321, 57] width 78 height 11
click at [587, 135] on div "Historia del Arte Cuarto Bachillerato Bachillerato en CCLL con Orientación en D…" at bounding box center [361, 209] width 665 height 374
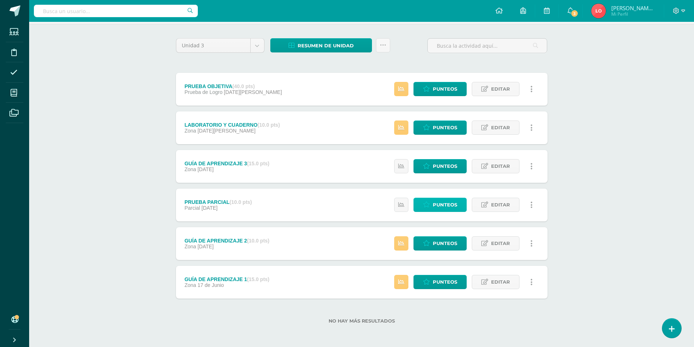
click at [455, 201] on span "Punteos" at bounding box center [445, 204] width 24 height 13
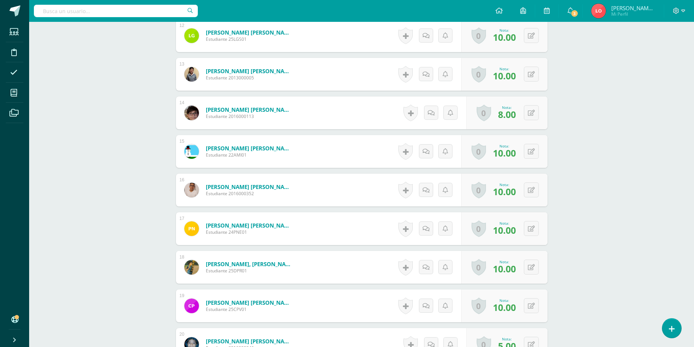
scroll to position [746, 0]
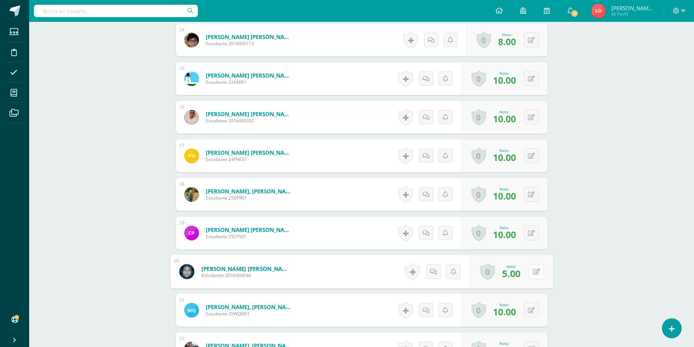
click at [535, 270] on button at bounding box center [536, 271] width 15 height 15
type input "10"
click at [599, 259] on div "Historia del Arte Cuarto Bachillerato Bachillerato en CCLL con Orientación en D…" at bounding box center [361, 75] width 665 height 1598
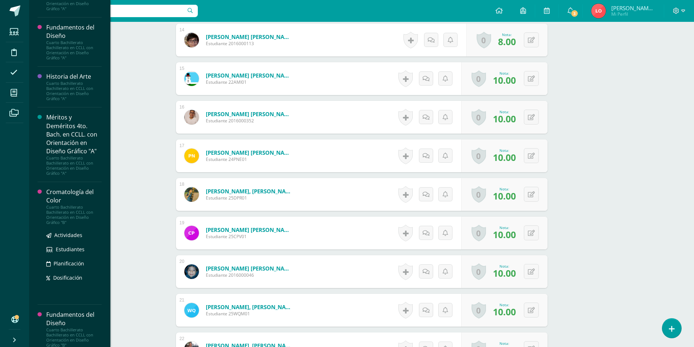
scroll to position [510, 0]
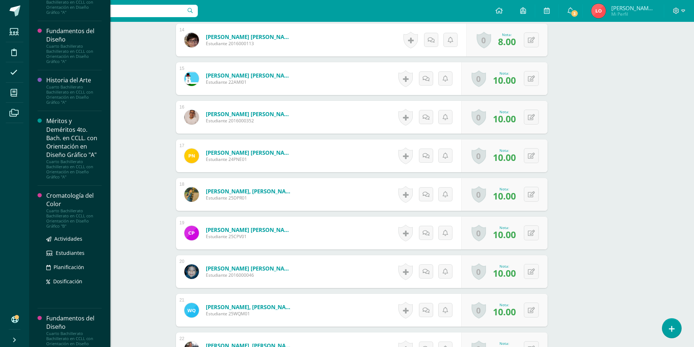
click at [44, 228] on div at bounding box center [42, 247] width 9 height 111
click at [83, 208] on div "Cromatología del Color" at bounding box center [73, 200] width 55 height 17
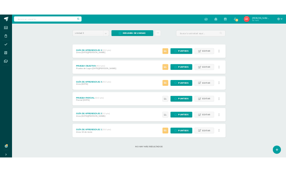
scroll to position [12, 0]
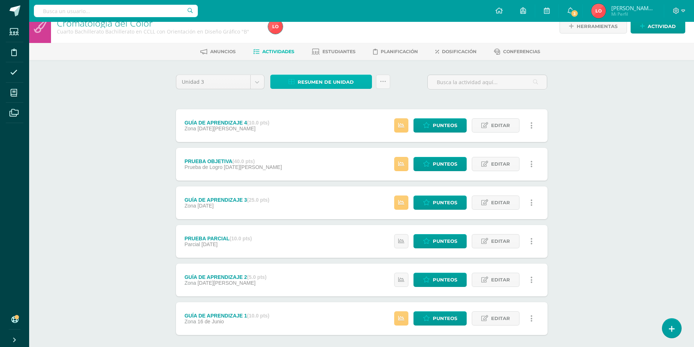
click at [352, 81] on span "Resumen de unidad" at bounding box center [326, 81] width 56 height 13
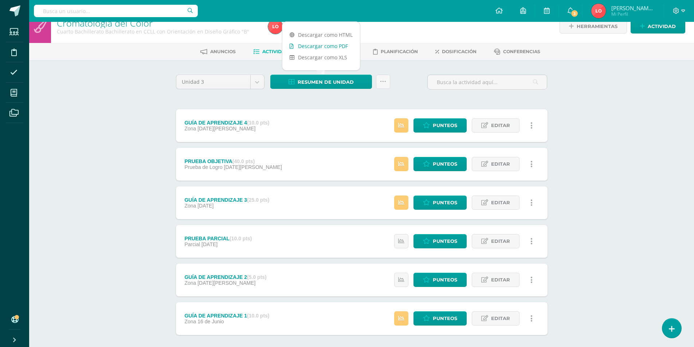
click at [325, 47] on link "Descargar como PDF" at bounding box center [321, 45] width 78 height 11
